Goal: Task Accomplishment & Management: Use online tool/utility

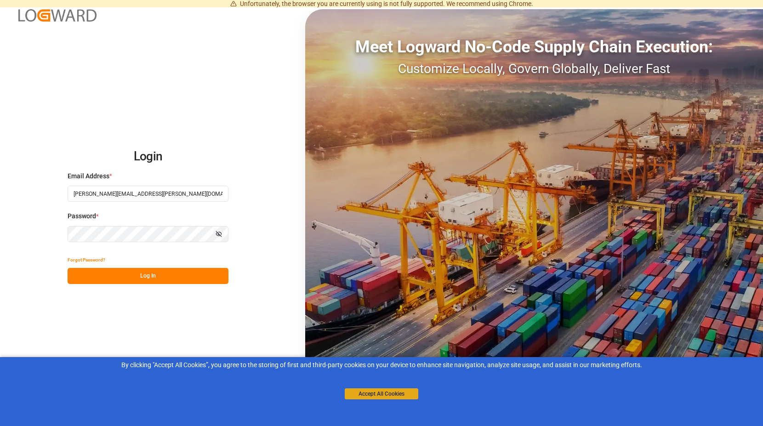
click at [387, 392] on button "Accept All Cookies" at bounding box center [382, 393] width 74 height 11
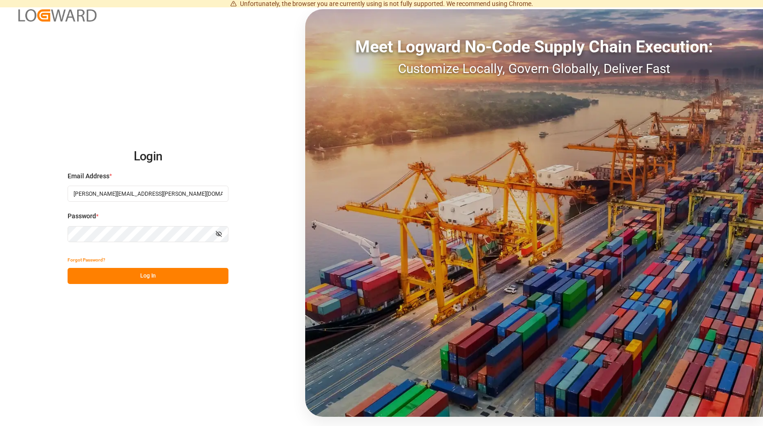
click at [152, 275] on button "Log In" at bounding box center [148, 276] width 161 height 16
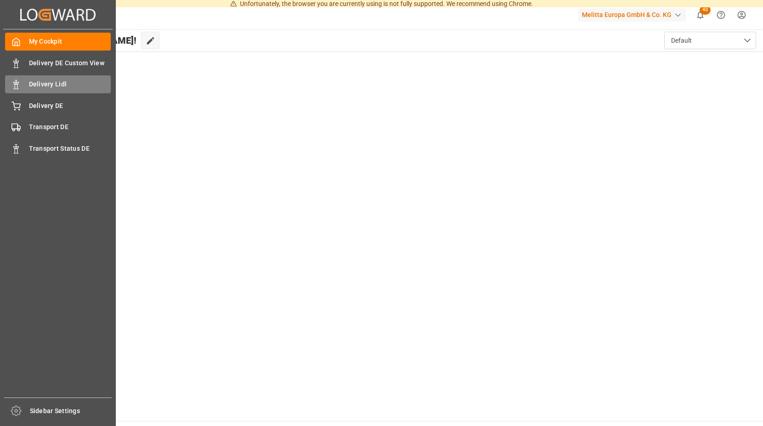
click at [71, 83] on span "Delivery Lidl" at bounding box center [70, 85] width 82 height 10
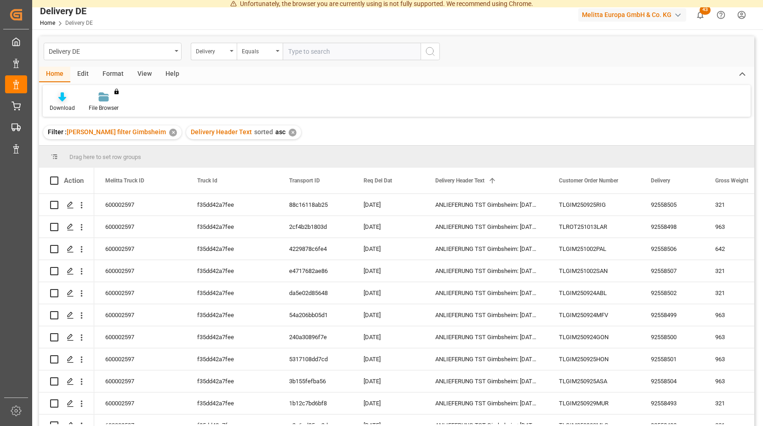
click at [61, 98] on icon at bounding box center [62, 96] width 8 height 9
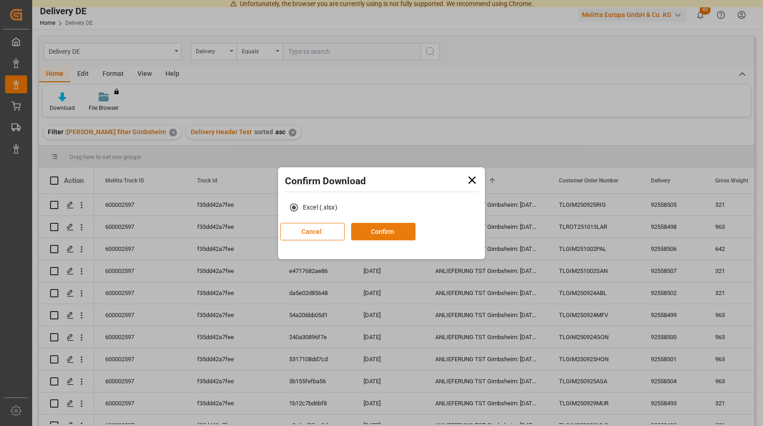
click at [416, 233] on button "Confirm" at bounding box center [383, 231] width 64 height 17
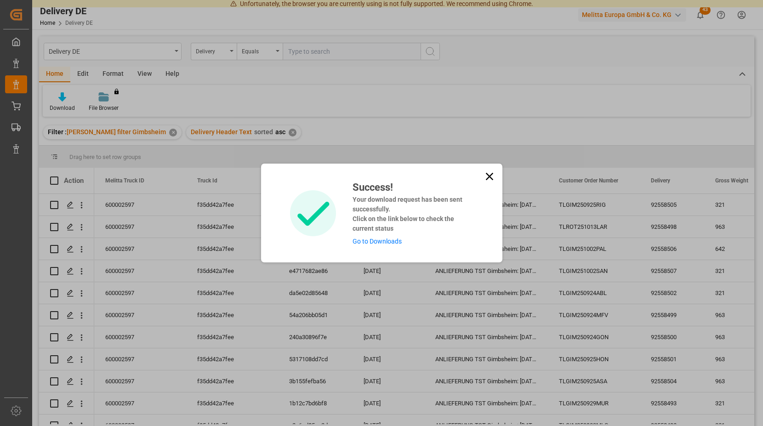
click at [382, 243] on link "Go to Downloads" at bounding box center [377, 241] width 49 height 7
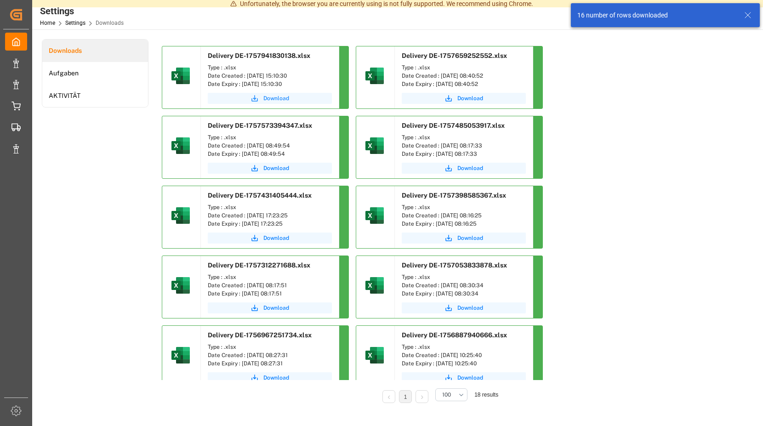
click at [268, 97] on span "Download" at bounding box center [276, 98] width 26 height 8
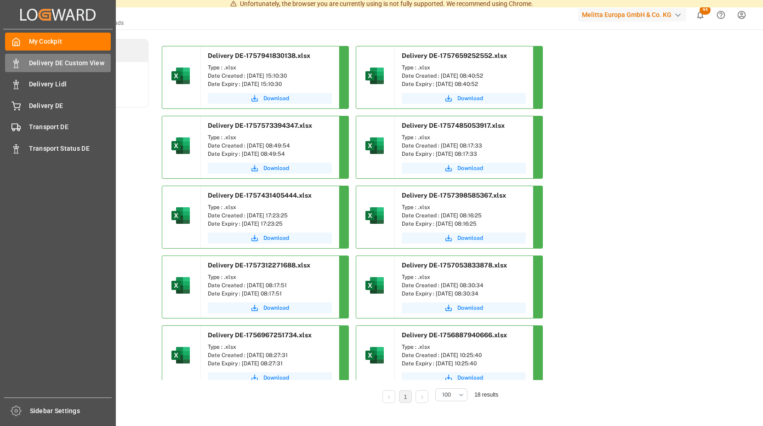
click at [65, 57] on div "Delivery DE Custom View Delivery DE Custom View" at bounding box center [58, 63] width 106 height 18
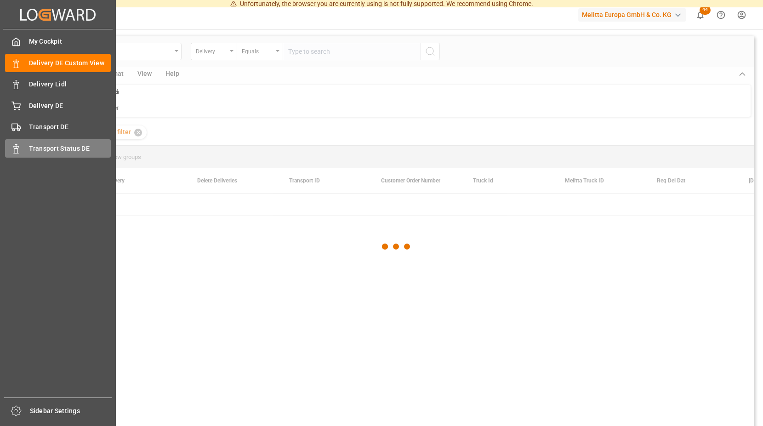
click at [80, 146] on span "Transport Status DE" at bounding box center [70, 149] width 82 height 10
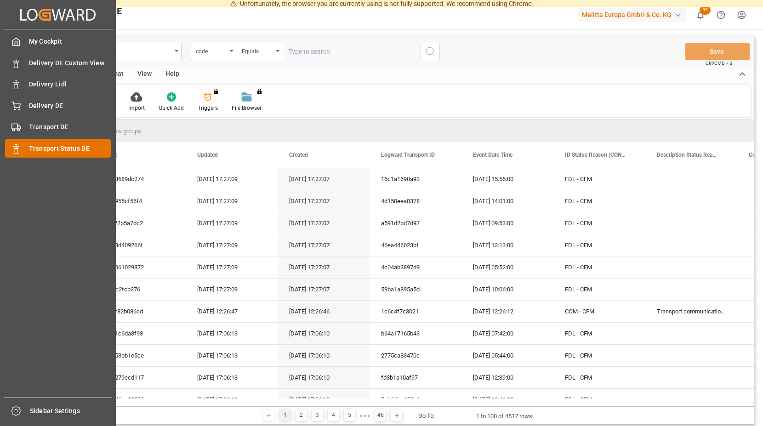
click at [50, 146] on span "Transport Status DE" at bounding box center [70, 149] width 82 height 10
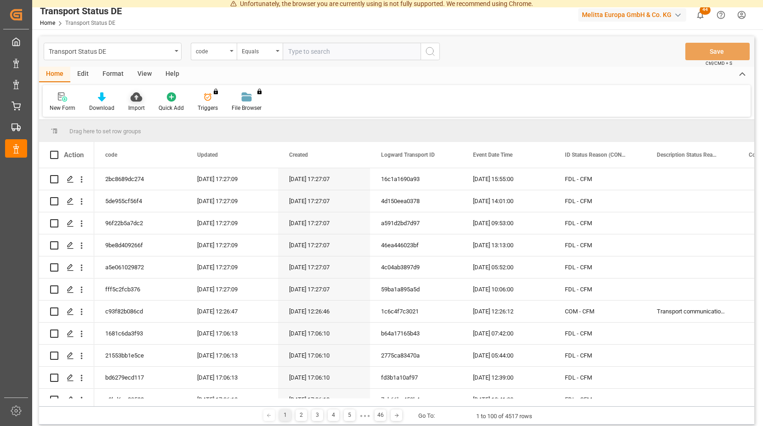
click at [134, 97] on icon at bounding box center [136, 96] width 11 height 9
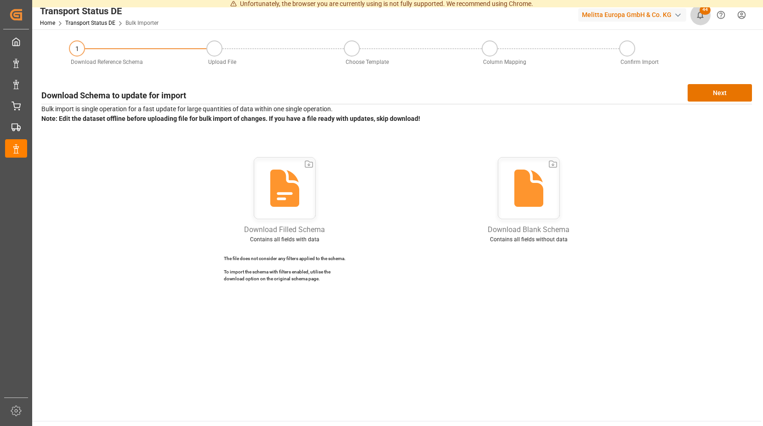
click at [703, 12] on span "44" at bounding box center [705, 10] width 11 height 9
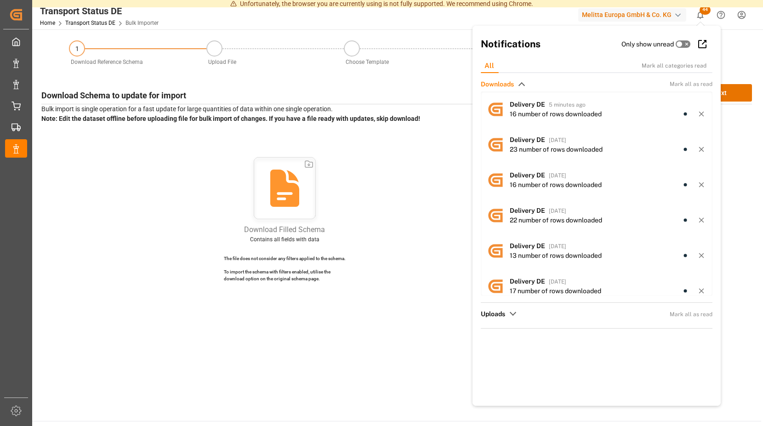
click at [291, 185] on icon at bounding box center [284, 188] width 29 height 37
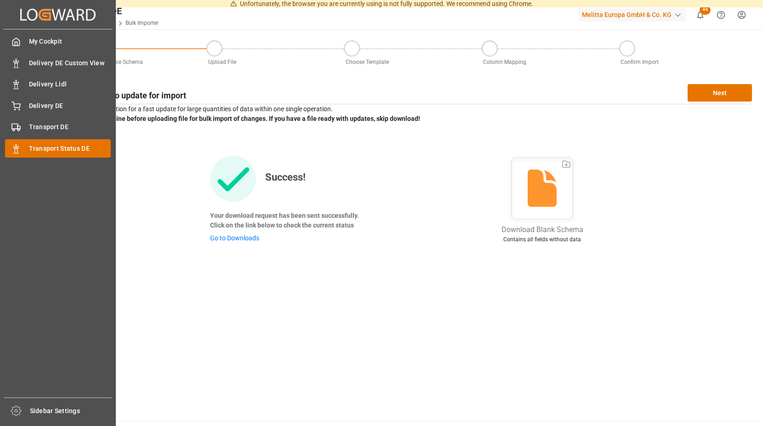
click at [76, 144] on span "Transport Status DE" at bounding box center [70, 149] width 82 height 10
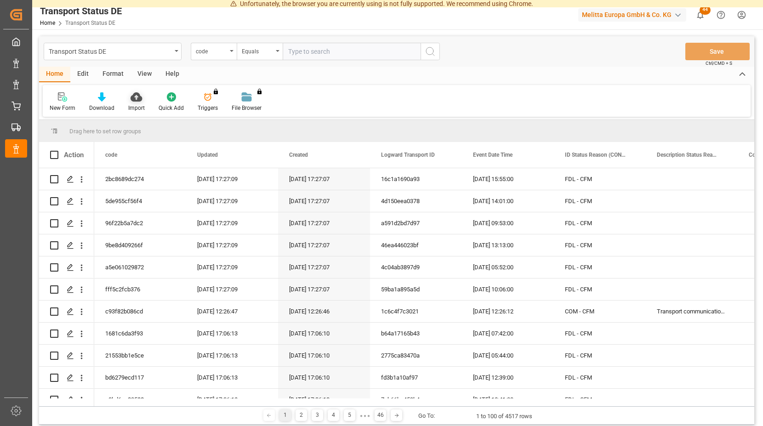
click at [138, 96] on icon at bounding box center [136, 96] width 11 height 9
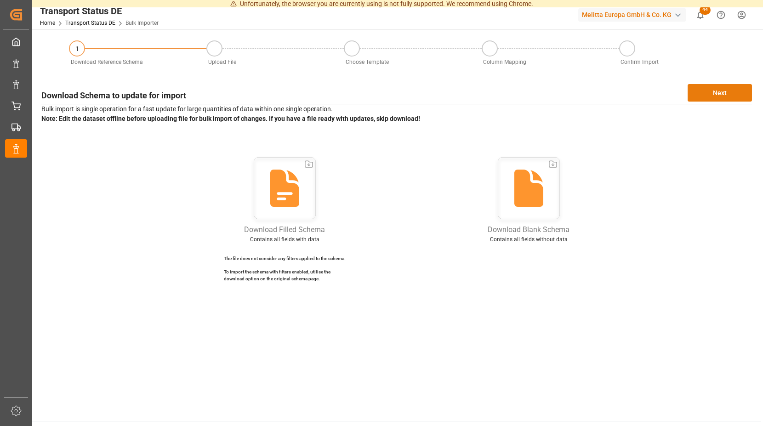
click at [726, 90] on button "Next" at bounding box center [720, 92] width 64 height 17
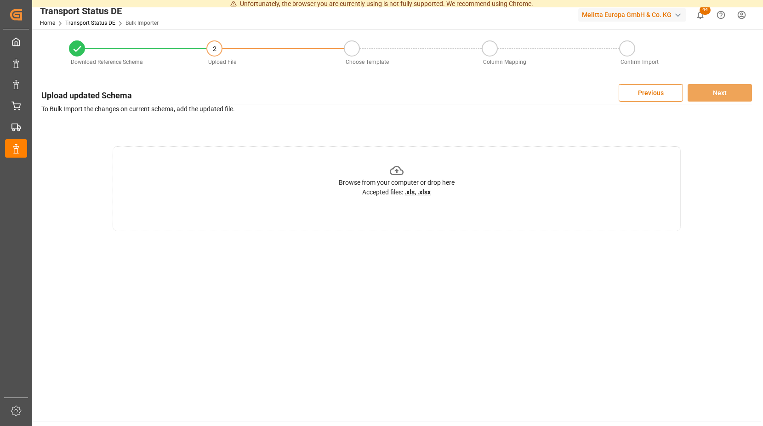
click at [398, 167] on icon at bounding box center [397, 171] width 14 height 14
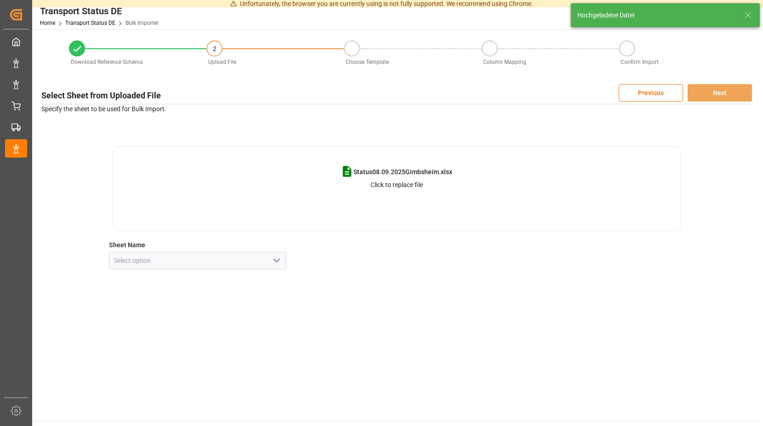
click at [279, 262] on icon "open menu" at bounding box center [276, 260] width 11 height 11
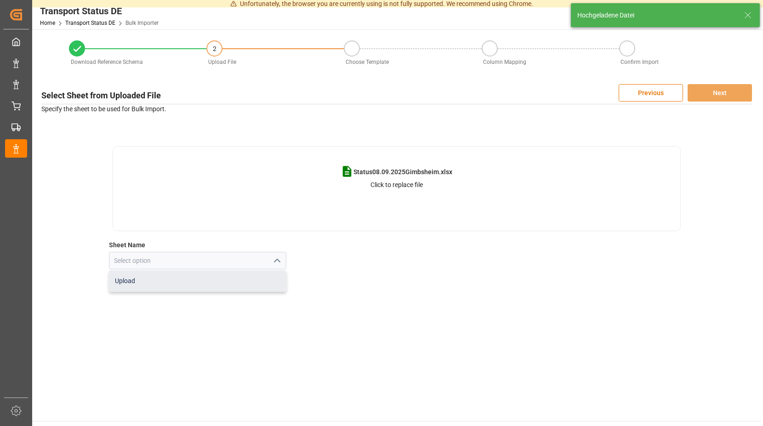
click at [202, 281] on div "Upload" at bounding box center [197, 281] width 177 height 21
type input "Upload"
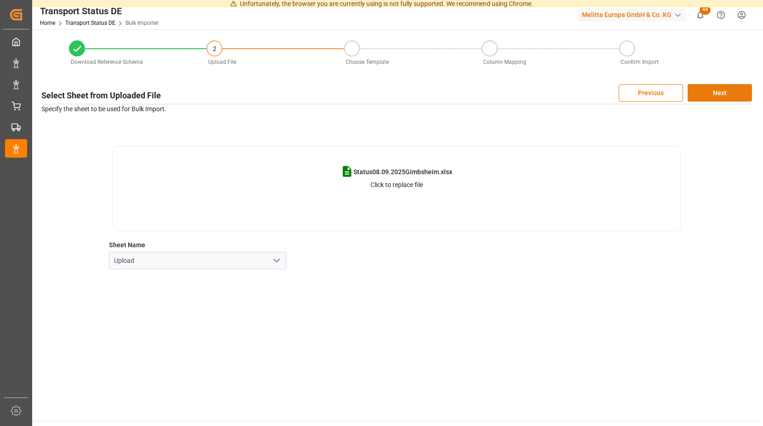
click at [715, 93] on button "Next" at bounding box center [720, 92] width 64 height 17
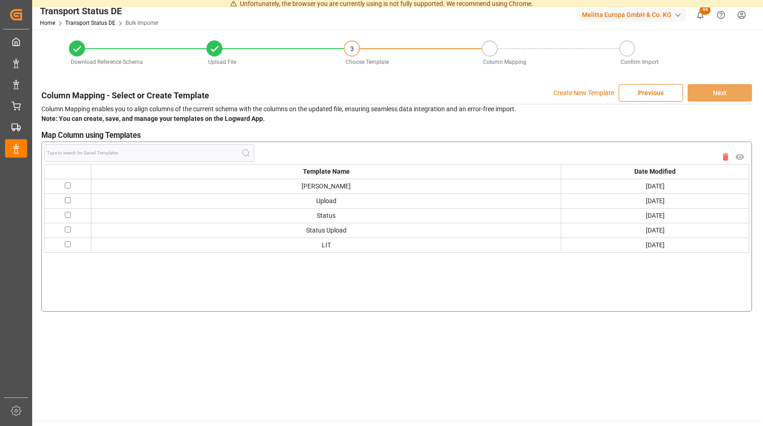
click at [68, 184] on input "checkbox" at bounding box center [68, 186] width 6 height 6
checkbox input "true"
click at [705, 95] on button "Next" at bounding box center [720, 92] width 64 height 17
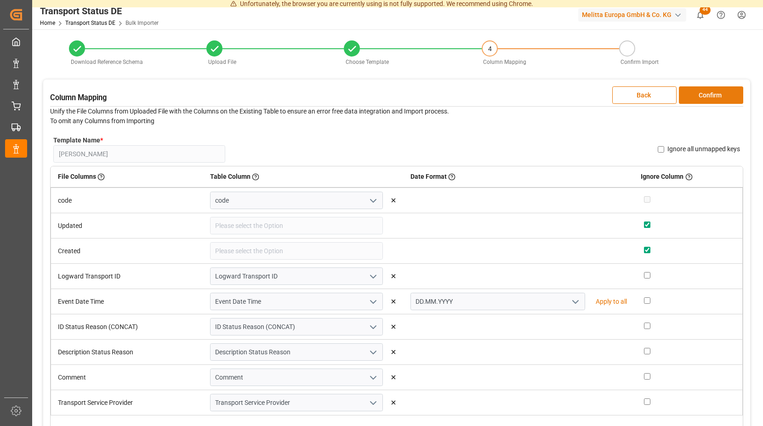
click at [707, 96] on button "Confirm" at bounding box center [711, 94] width 64 height 17
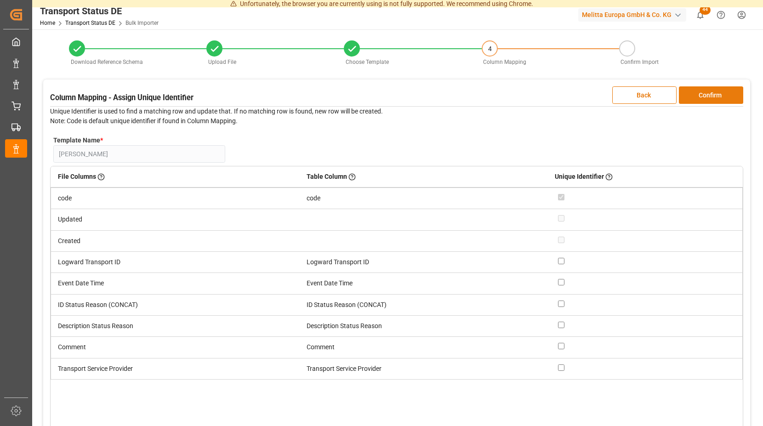
click at [704, 93] on button "Confirm" at bounding box center [711, 94] width 64 height 17
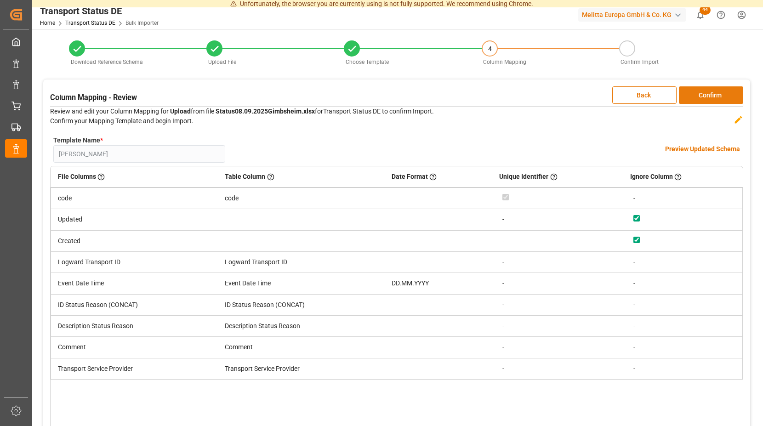
click at [702, 92] on button "Confirm" at bounding box center [711, 94] width 64 height 17
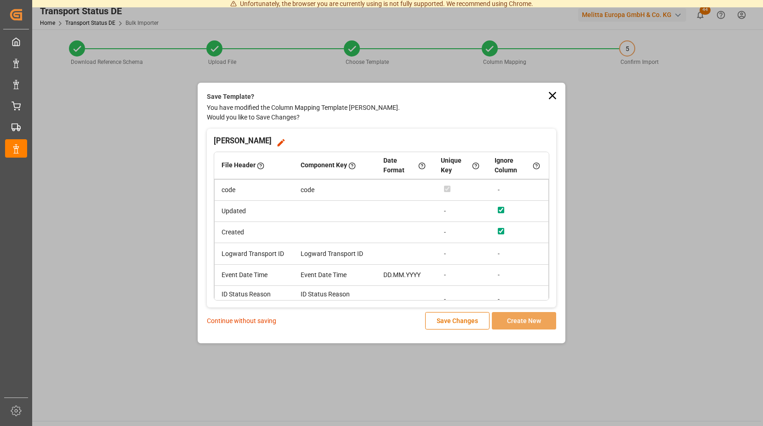
click at [256, 320] on p "Continue without saving" at bounding box center [241, 321] width 69 height 10
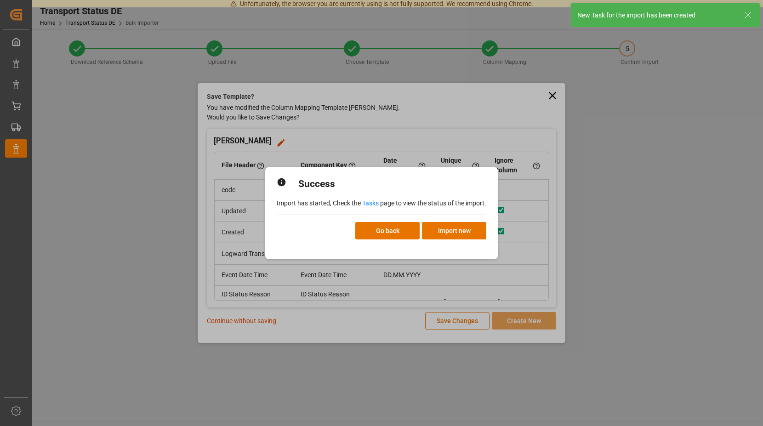
click at [372, 200] on link "Tasks" at bounding box center [370, 203] width 17 height 7
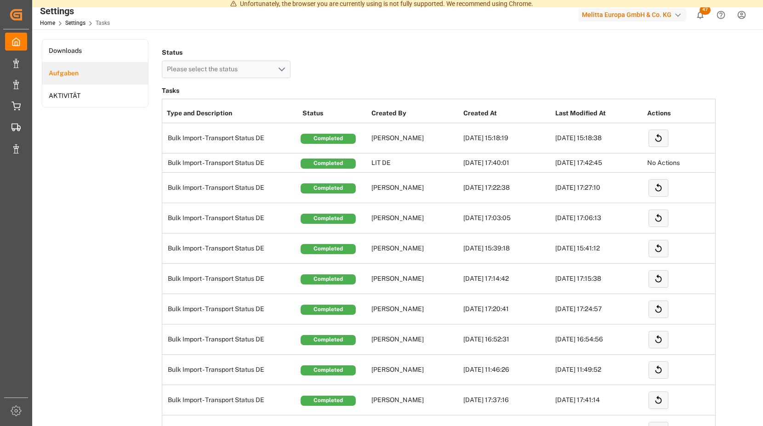
click at [701, 15] on icon "show 47 new notifications" at bounding box center [701, 15] width 10 height 10
